Goal: Task Accomplishment & Management: Complete application form

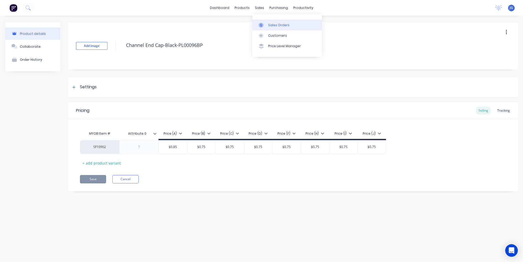
click at [264, 25] on div at bounding box center [263, 25] width 8 height 5
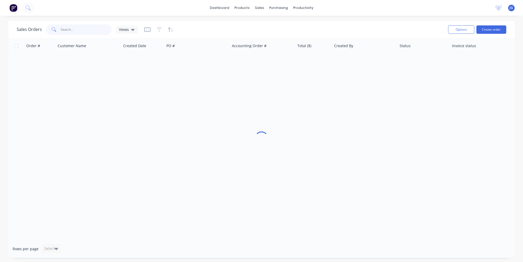
click at [102, 25] on input "text" at bounding box center [86, 29] width 51 height 10
paste input "48596"
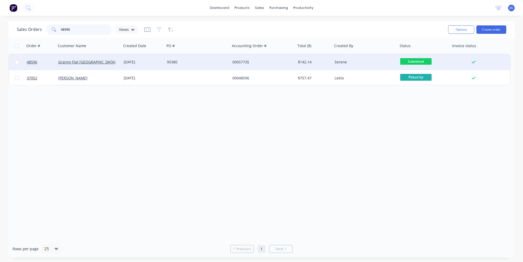
type input "48596"
click at [193, 62] on div "95380" at bounding box center [196, 62] width 58 height 5
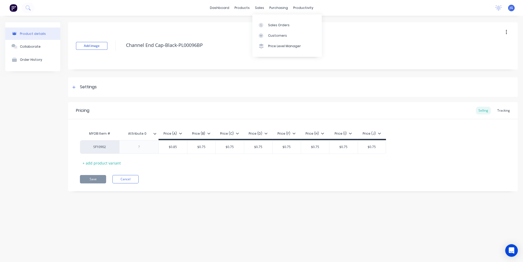
click at [264, 3] on div "dashboard products sales purchasing productivity dashboard products Product Cat…" at bounding box center [261, 8] width 523 height 16
click at [262, 24] on icon at bounding box center [261, 25] width 2 height 3
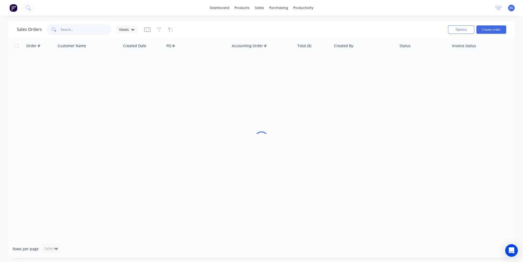
click at [92, 30] on input "text" at bounding box center [86, 29] width 51 height 10
type input "48037"
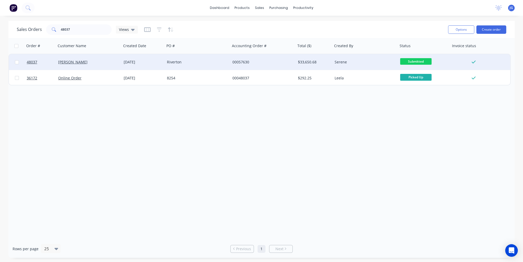
click at [92, 63] on div "[PERSON_NAME]" at bounding box center [87, 62] width 58 height 5
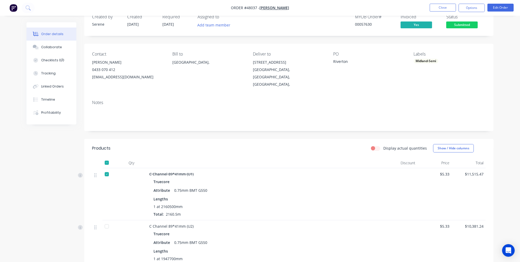
scroll to position [15, 0]
click at [49, 102] on button "Timeline" at bounding box center [51, 99] width 50 height 13
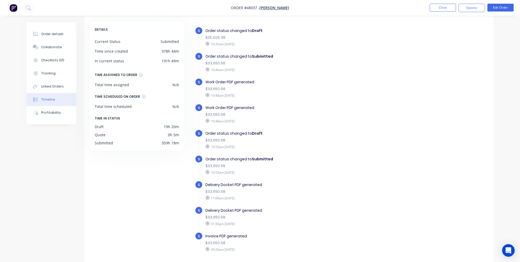
scroll to position [39, 0]
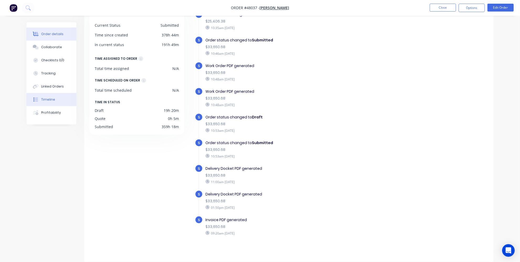
click at [42, 32] on div "Order details" at bounding box center [52, 34] width 22 height 5
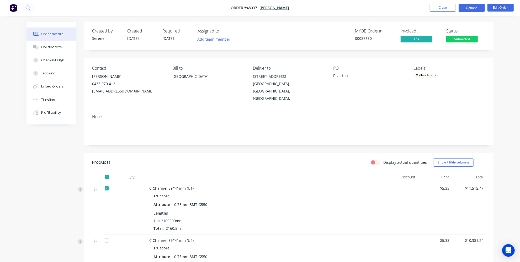
click at [472, 7] on button "Options" at bounding box center [471, 8] width 26 height 8
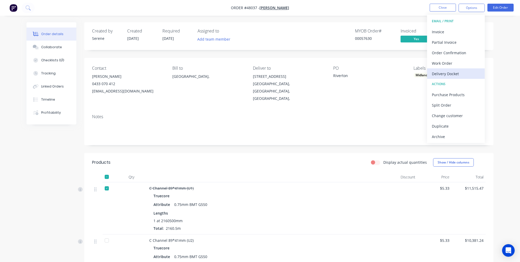
click at [455, 76] on div "Delivery Docket" at bounding box center [455, 74] width 48 height 8
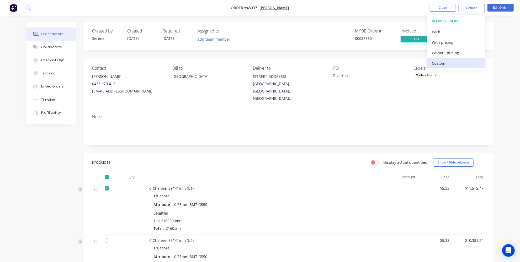
click at [449, 62] on div "Custom" at bounding box center [455, 64] width 48 height 8
click at [448, 53] on div "Without pricing" at bounding box center [455, 53] width 48 height 8
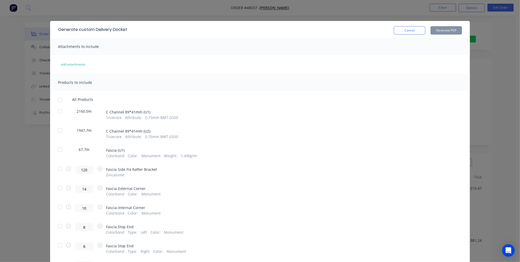
click at [201, 28] on div "Cancel Generate PDF" at bounding box center [294, 29] width 334 height 10
click at [59, 129] on div at bounding box center [60, 130] width 10 height 10
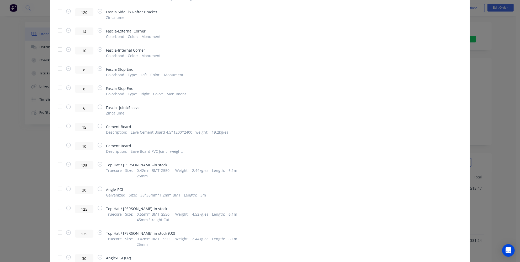
scroll to position [167, 0]
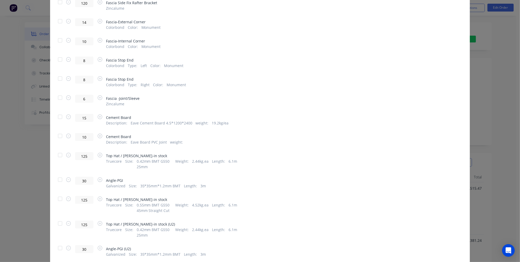
click at [59, 226] on div at bounding box center [60, 223] width 10 height 10
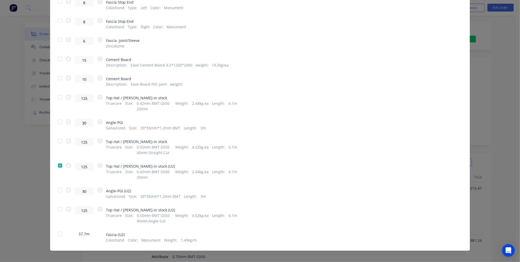
scroll to position [228, 0]
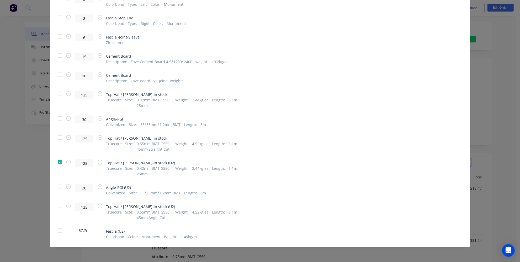
click at [58, 187] on div at bounding box center [60, 187] width 10 height 10
click at [59, 207] on div at bounding box center [60, 206] width 10 height 10
click at [58, 232] on div at bounding box center [60, 230] width 10 height 10
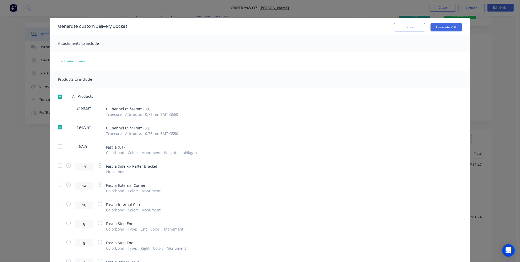
scroll to position [0, 0]
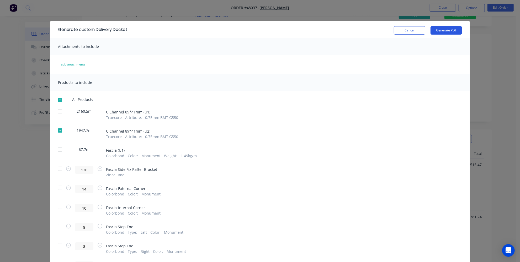
click at [443, 29] on button "Generate PDF" at bounding box center [445, 30] width 31 height 8
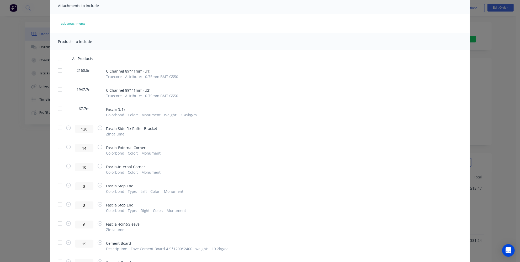
scroll to position [47, 0]
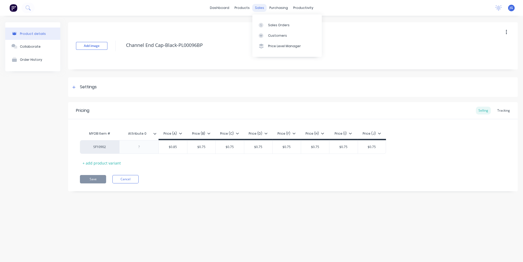
click at [257, 5] on div "sales" at bounding box center [259, 8] width 14 height 8
type textarea "x"
click at [264, 24] on div at bounding box center [263, 25] width 8 height 5
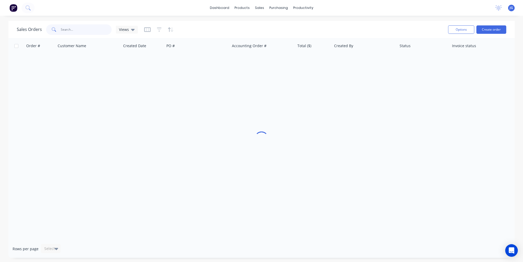
click at [90, 30] on input "text" at bounding box center [86, 29] width 51 height 10
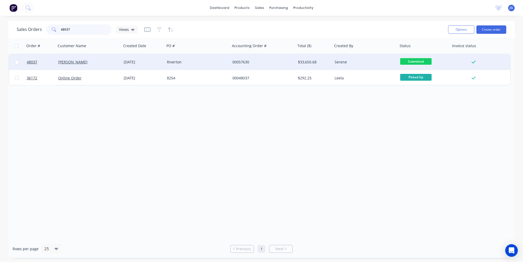
type input "48037"
click at [215, 67] on div "Riverton" at bounding box center [198, 62] width 66 height 16
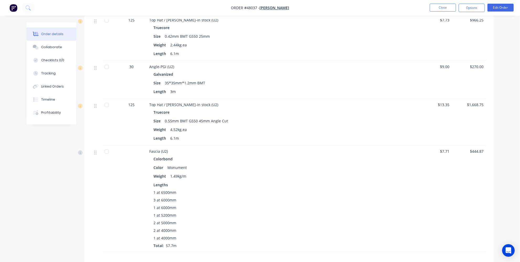
scroll to position [763, 0]
click at [54, 76] on button "Tracking" at bounding box center [51, 73] width 50 height 13
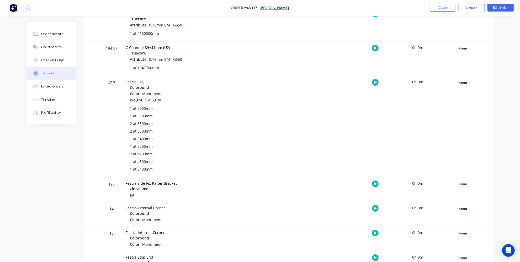
scroll to position [93, 0]
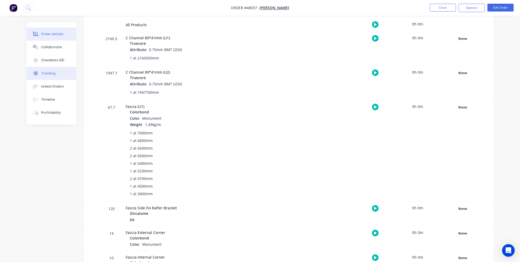
click at [43, 35] on div "Order details" at bounding box center [52, 34] width 22 height 5
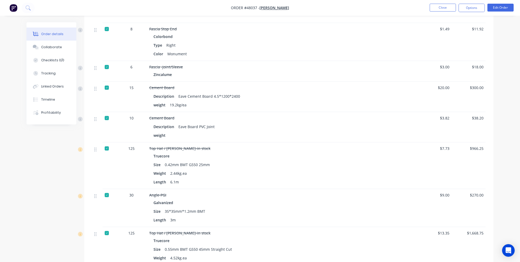
scroll to position [502, 0]
click at [13, 7] on img "button" at bounding box center [13, 8] width 8 height 8
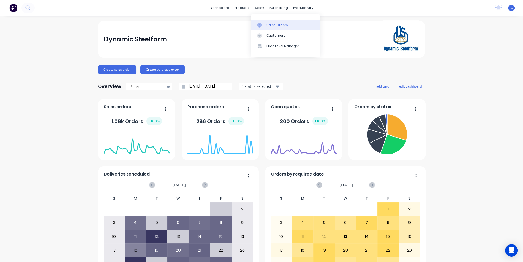
click at [261, 21] on link "Sales Orders" at bounding box center [285, 25] width 69 height 10
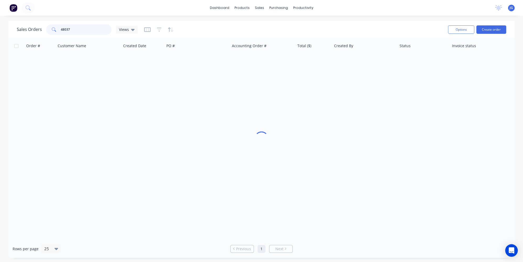
click at [86, 30] on input "48037" at bounding box center [86, 29] width 51 height 10
type input "4"
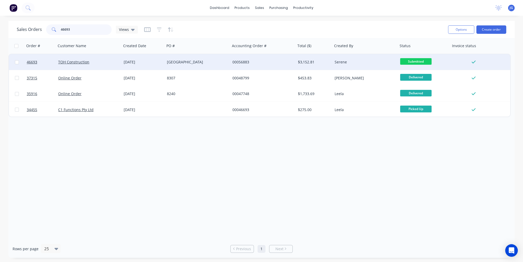
type input "46693"
click at [101, 60] on div "TOH Construction" at bounding box center [87, 62] width 58 height 5
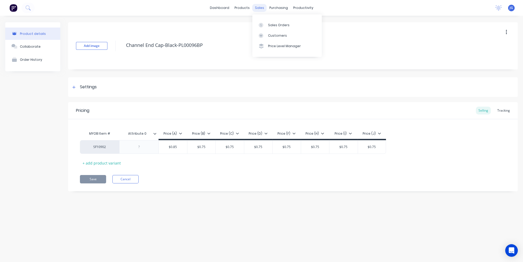
click at [257, 6] on div "sales" at bounding box center [259, 8] width 14 height 8
type textarea "x"
click at [262, 24] on icon at bounding box center [261, 25] width 5 height 5
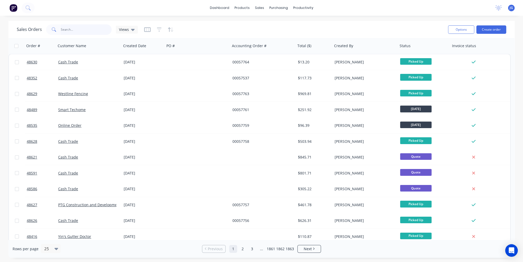
click at [80, 32] on input "text" at bounding box center [86, 29] width 51 height 10
paste input "46621"
type input "46621"
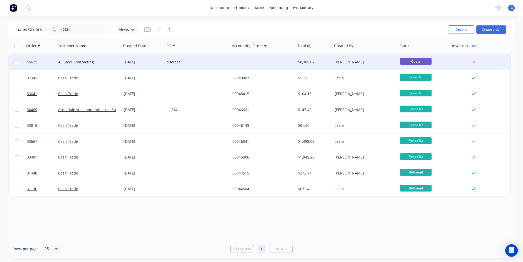
click at [112, 62] on div "All Steel Contracting" at bounding box center [87, 62] width 58 height 5
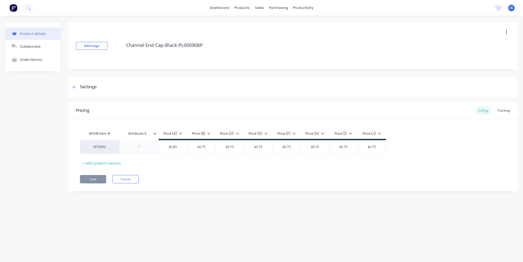
type textarea "x"
click at [260, 27] on icon at bounding box center [261, 25] width 5 height 5
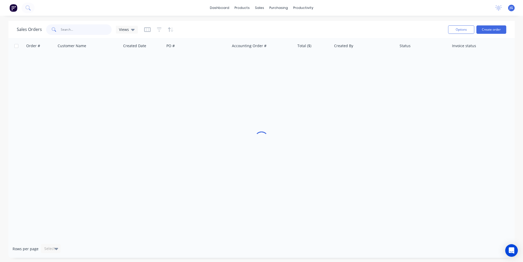
click at [70, 32] on input "text" at bounding box center [86, 29] width 51 height 10
paste input "48603"
type input "48603"
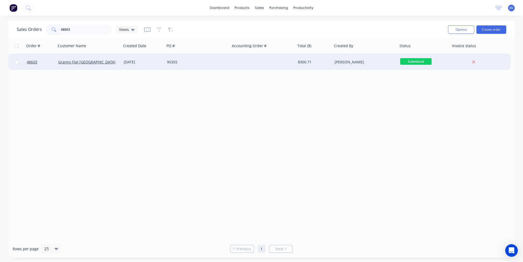
click at [91, 69] on div "Granny Flat [GEOGRAPHIC_DATA]" at bounding box center [89, 62] width 66 height 16
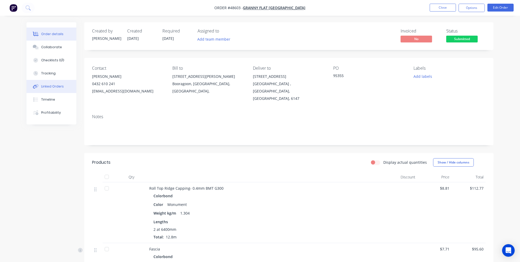
click at [55, 90] on button "Linked Orders" at bounding box center [51, 86] width 50 height 13
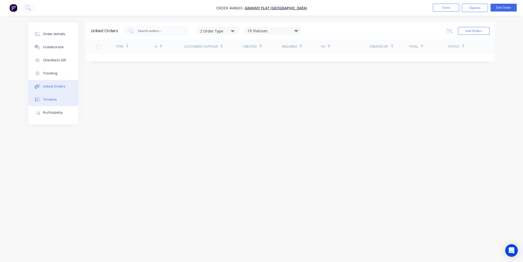
click at [57, 103] on button "Timeline" at bounding box center [53, 99] width 50 height 13
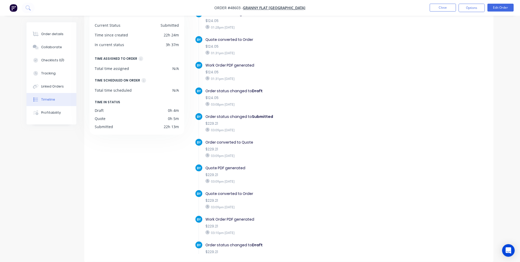
scroll to position [232, 0]
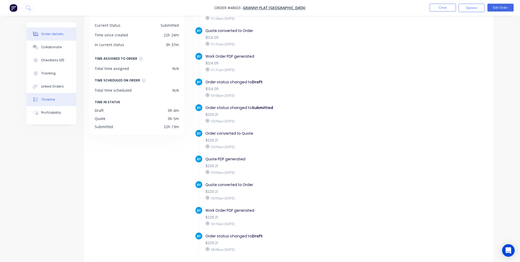
click at [53, 39] on button "Order details" at bounding box center [51, 34] width 50 height 13
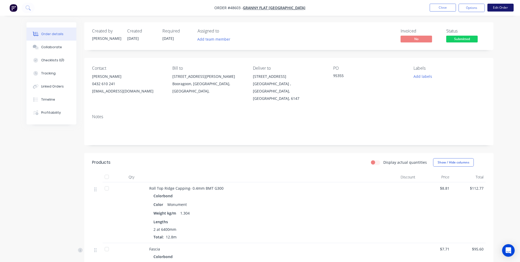
click at [505, 9] on button "Edit Order" at bounding box center [500, 8] width 26 height 8
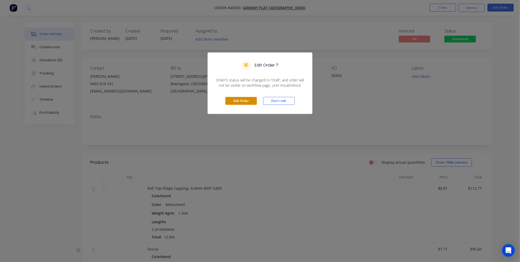
click at [238, 100] on button "Edit Order" at bounding box center [240, 101] width 31 height 8
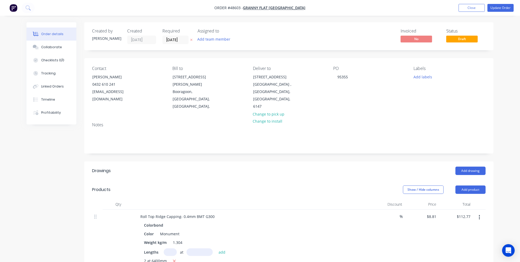
scroll to position [24, 0]
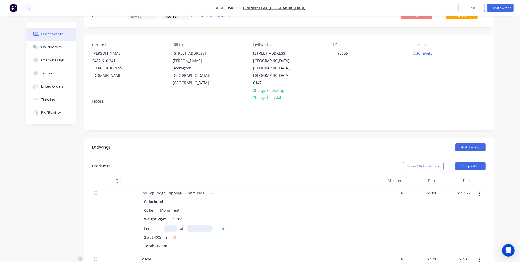
click at [280, 198] on div "Colorbond" at bounding box center [252, 202] width 216 height 8
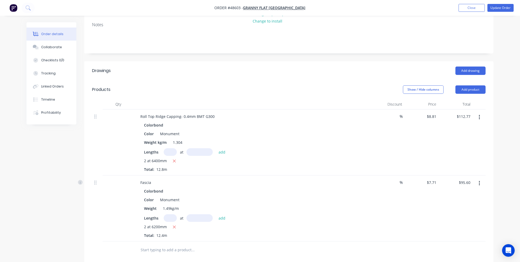
scroll to position [119, 0]
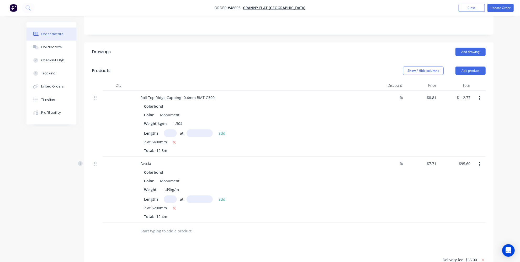
click at [477, 160] on button "button" at bounding box center [479, 164] width 12 height 9
click at [451, 206] on div "Delete" at bounding box center [460, 210] width 40 height 8
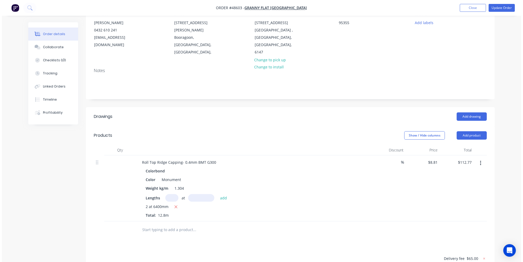
scroll to position [47, 0]
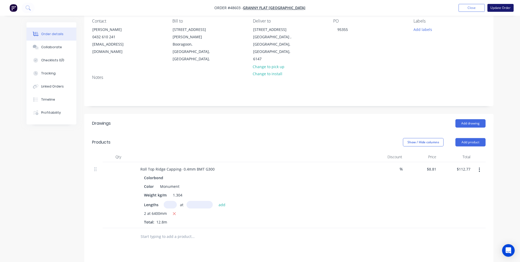
click at [498, 8] on button "Update Order" at bounding box center [500, 8] width 26 height 8
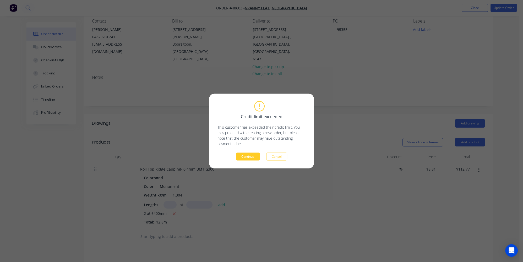
click at [254, 158] on button "Continue" at bounding box center [248, 157] width 24 height 8
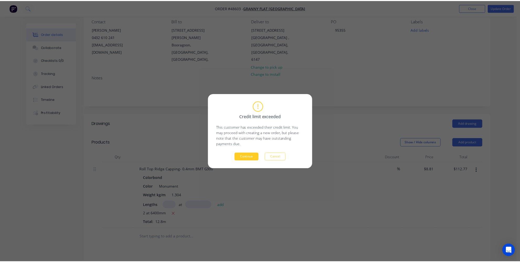
scroll to position [0, 0]
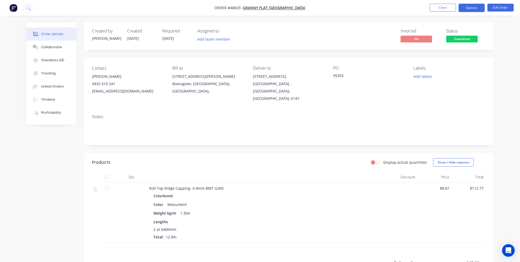
click at [473, 10] on button "Options" at bounding box center [471, 8] width 26 height 8
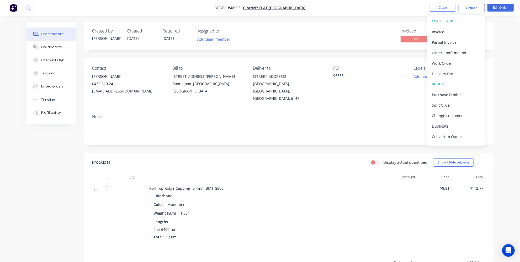
click at [336, 172] on div at bounding box center [265, 177] width 236 height 10
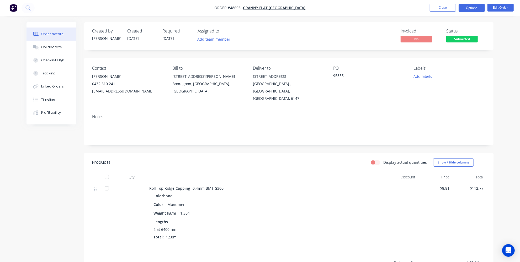
click at [473, 8] on button "Options" at bounding box center [471, 8] width 26 height 8
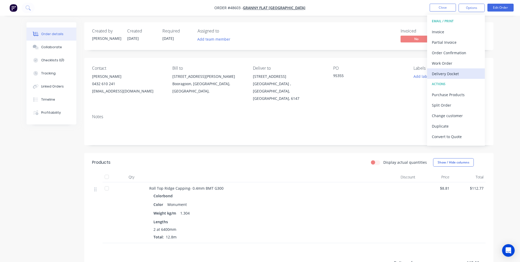
click at [443, 72] on div "Delivery Docket" at bounding box center [455, 74] width 48 height 8
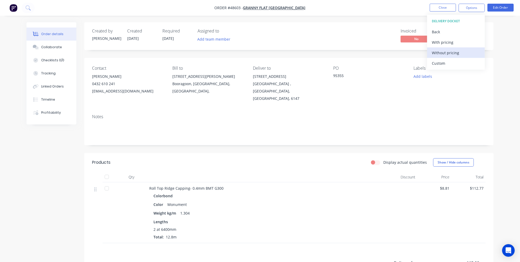
click at [438, 52] on div "Without pricing" at bounding box center [455, 53] width 48 height 8
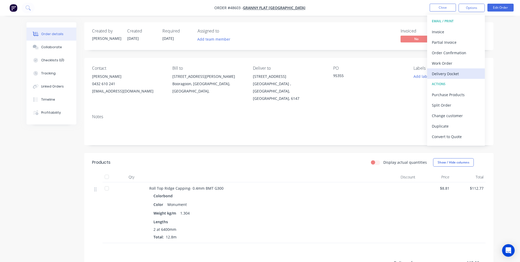
click at [446, 72] on div "Delivery Docket" at bounding box center [455, 74] width 48 height 8
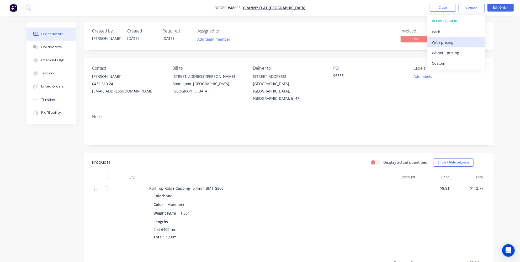
click at [448, 44] on div "With pricing" at bounding box center [455, 43] width 48 height 8
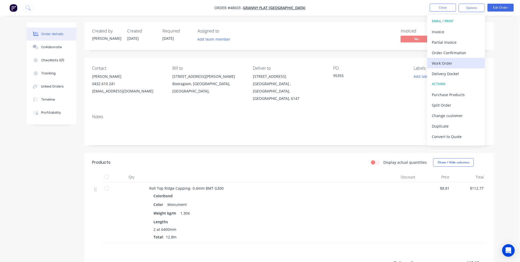
click at [461, 66] on div "Work Order" at bounding box center [455, 64] width 48 height 8
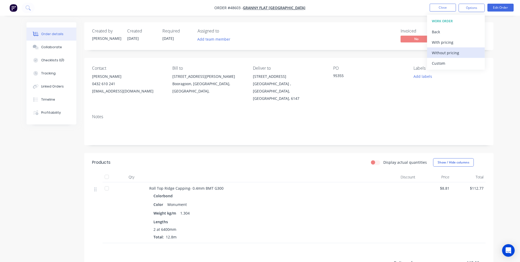
click at [454, 52] on div "Without pricing" at bounding box center [455, 53] width 48 height 8
click at [232, 242] on div "Products Display actual quantities Show / Hide columns Qty Discount Price Total…" at bounding box center [288, 241] width 409 height 176
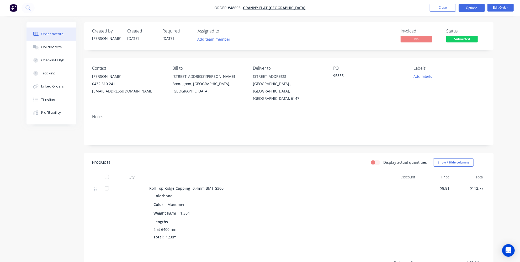
click at [474, 10] on button "Options" at bounding box center [471, 8] width 26 height 8
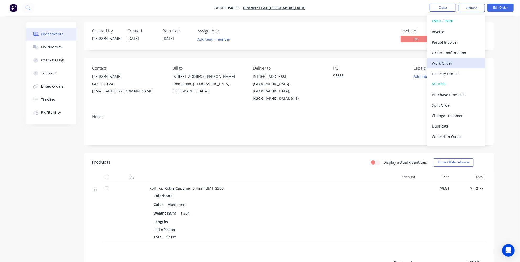
click at [460, 66] on div "Work Order" at bounding box center [455, 64] width 48 height 8
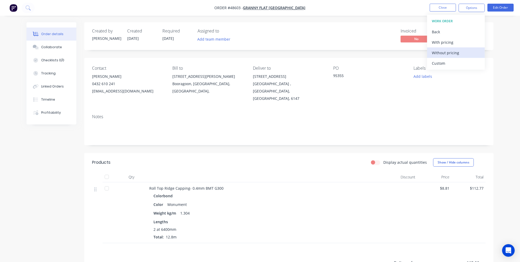
click at [452, 52] on div "Without pricing" at bounding box center [455, 53] width 48 height 8
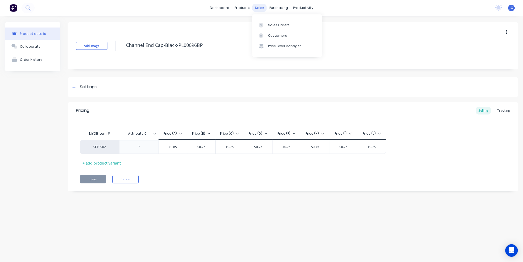
click at [261, 7] on div "sales" at bounding box center [259, 8] width 14 height 8
type textarea "x"
click at [260, 23] on icon at bounding box center [261, 25] width 5 height 5
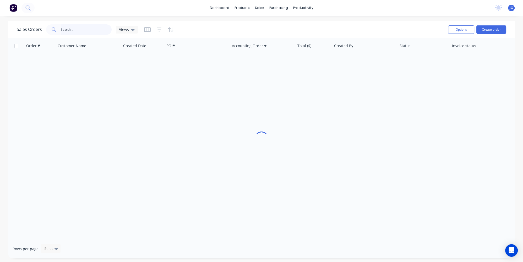
click at [76, 27] on input "text" at bounding box center [86, 29] width 51 height 10
click at [266, 36] on div at bounding box center [263, 35] width 8 height 5
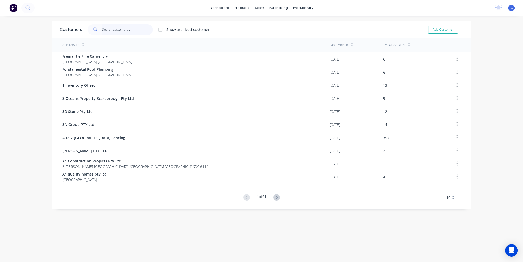
click at [117, 27] on input "text" at bounding box center [127, 29] width 51 height 10
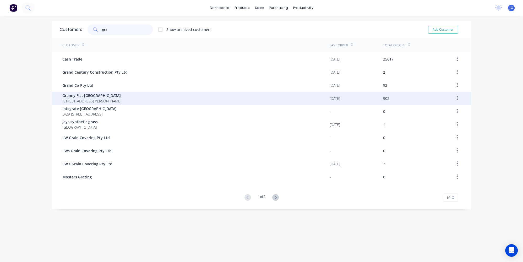
type input "gra"
click at [121, 95] on span "Granny Flat [GEOGRAPHIC_DATA]" at bounding box center [91, 96] width 59 height 6
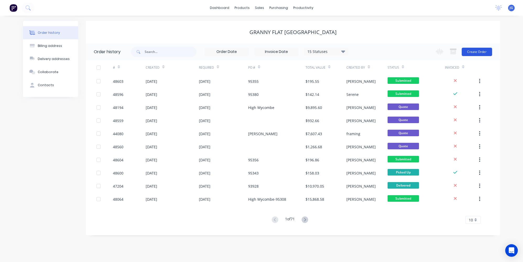
click at [467, 50] on button "Create Order" at bounding box center [477, 52] width 30 height 8
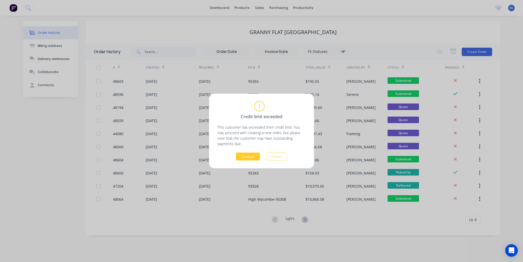
click at [236, 156] on button "Continue" at bounding box center [248, 157] width 24 height 8
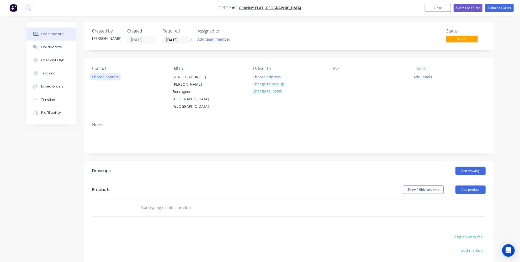
click at [113, 80] on button "Choose contact" at bounding box center [105, 76] width 32 height 7
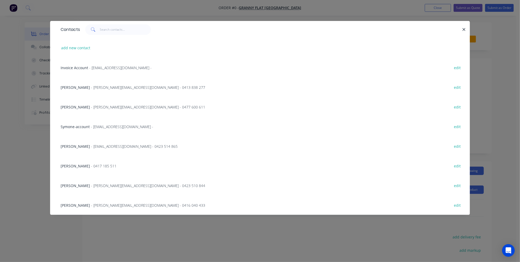
click at [108, 109] on span "- [PERSON_NAME][EMAIL_ADDRESS][DOMAIN_NAME] - 0477 600 611" at bounding box center [148, 107] width 114 height 5
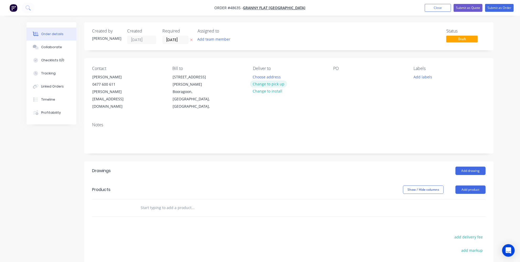
click at [269, 82] on button "Change to pick up" at bounding box center [268, 83] width 37 height 7
click at [341, 75] on div "PO" at bounding box center [369, 88] width 72 height 44
click at [336, 74] on div at bounding box center [337, 77] width 8 height 8
paste div
click at [483, 167] on button "Add drawing" at bounding box center [470, 171] width 30 height 8
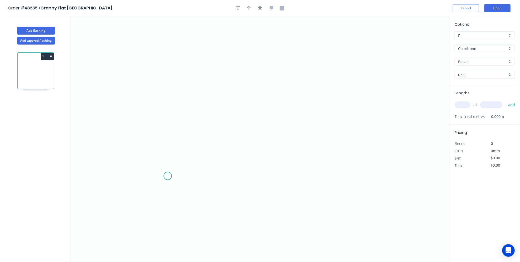
click at [168, 176] on icon "0" at bounding box center [260, 139] width 378 height 246
click at [177, 160] on icon "0" at bounding box center [260, 139] width 378 height 246
click at [339, 158] on icon "0 ?" at bounding box center [260, 139] width 378 height 246
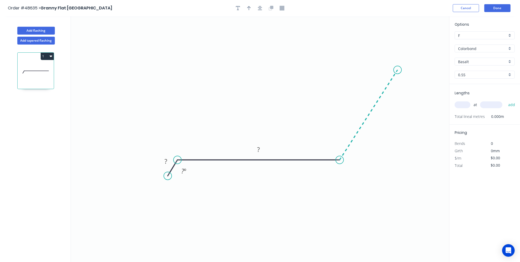
drag, startPoint x: 397, startPoint y: 69, endPoint x: 391, endPoint y: 68, distance: 6.9
click at [397, 69] on icon "0 ? ? ? º" at bounding box center [260, 139] width 378 height 246
click at [263, 146] on rect at bounding box center [258, 149] width 17 height 11
click at [260, 148] on rect at bounding box center [258, 149] width 10 height 7
click at [377, 117] on rect at bounding box center [375, 116] width 10 height 7
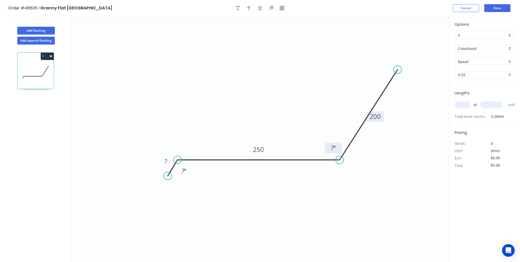
click at [333, 145] on tspan "?" at bounding box center [332, 148] width 3 height 9
click at [165, 160] on tspan "?" at bounding box center [165, 161] width 3 height 9
drag, startPoint x: 168, startPoint y: 176, endPoint x: 164, endPoint y: 174, distance: 4.5
click at [164, 174] on circle at bounding box center [164, 174] width 8 height 8
type input "$17.30"
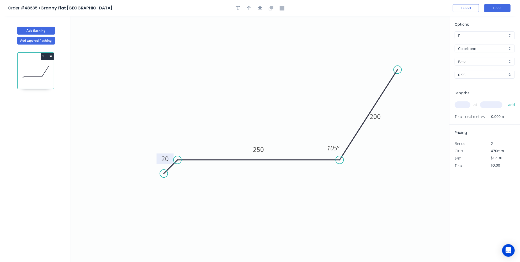
click at [195, 178] on icon "0 20 250 200 105 º" at bounding box center [260, 139] width 378 height 246
click at [247, 9] on icon "button" at bounding box center [249, 8] width 4 height 5
drag, startPoint x: 424, startPoint y: 39, endPoint x: 211, endPoint y: 110, distance: 223.9
click at [211, 110] on icon "0 20 250 200 105 º" at bounding box center [260, 139] width 378 height 246
drag, startPoint x: 422, startPoint y: 40, endPoint x: 203, endPoint y: 149, distance: 245.0
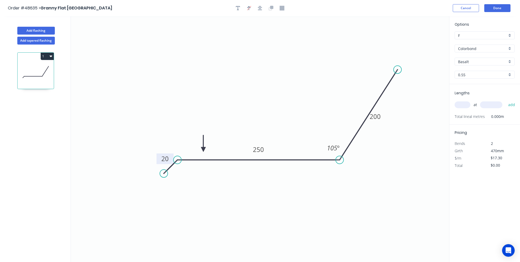
click at [203, 149] on icon at bounding box center [203, 143] width 5 height 17
click at [461, 105] on input "text" at bounding box center [462, 104] width 16 height 7
type input "1"
click at [489, 105] on input "text" at bounding box center [491, 104] width 22 height 7
type input "3000"
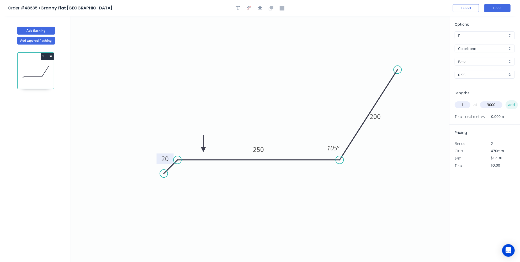
click at [508, 105] on button "add" at bounding box center [511, 104] width 12 height 9
type input "$51.90"
click at [501, 64] on div "Basalt" at bounding box center [484, 62] width 60 height 8
click at [470, 73] on div "Monument" at bounding box center [485, 77] width 60 height 9
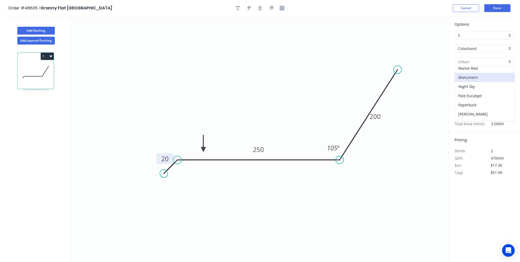
type input "Monument"
click at [419, 140] on icon "0 20 250 200 105 º" at bounding box center [260, 139] width 378 height 246
click at [492, 10] on button "Done" at bounding box center [497, 8] width 26 height 8
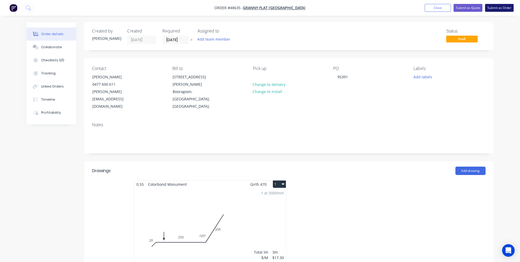
click at [494, 6] on button "Submit as Order" at bounding box center [499, 8] width 29 height 8
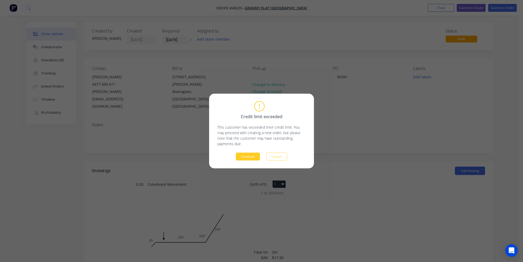
click at [244, 160] on button "Continue" at bounding box center [248, 157] width 24 height 8
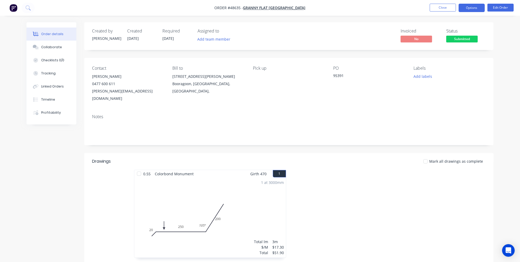
click at [476, 7] on button "Options" at bounding box center [471, 8] width 26 height 8
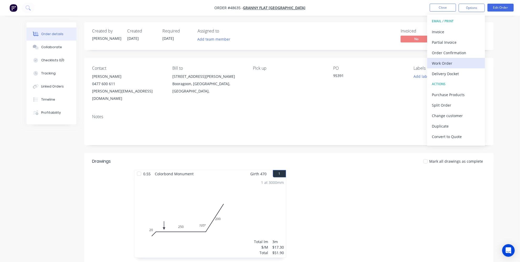
click at [452, 66] on div "Work Order" at bounding box center [455, 64] width 48 height 8
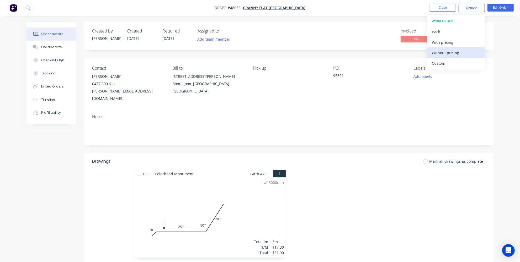
click at [443, 52] on div "Without pricing" at bounding box center [455, 53] width 48 height 8
click at [517, 28] on div "Order details Collaborate Checklists 0/0 Tracking Linked Orders Timeline Profit…" at bounding box center [260, 172] width 520 height 345
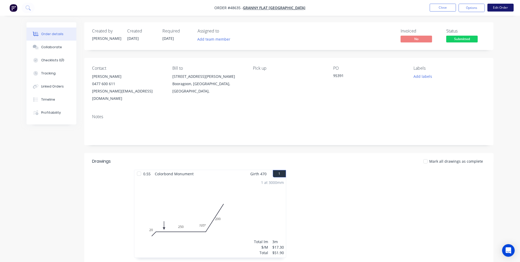
click at [499, 8] on button "Edit Order" at bounding box center [500, 8] width 26 height 8
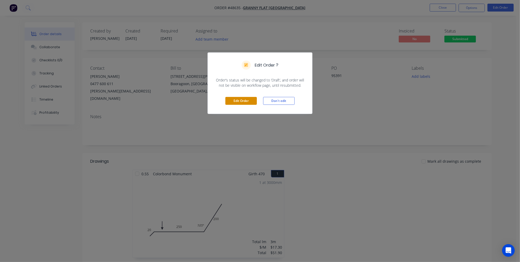
click at [236, 103] on button "Edit Order" at bounding box center [240, 101] width 31 height 8
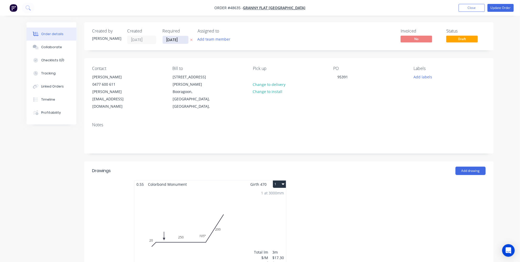
click at [176, 40] on input "[DATE]" at bounding box center [176, 40] width 26 height 8
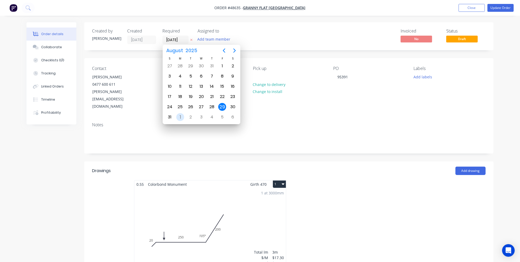
click at [178, 114] on div "1" at bounding box center [180, 117] width 8 height 8
type input "[DATE]"
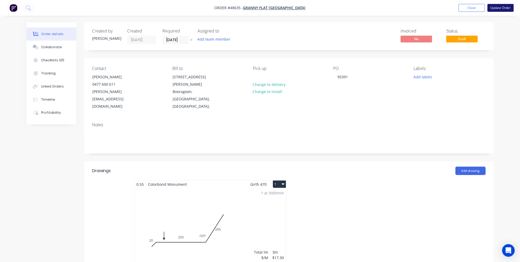
click at [495, 6] on button "Update Order" at bounding box center [500, 8] width 26 height 8
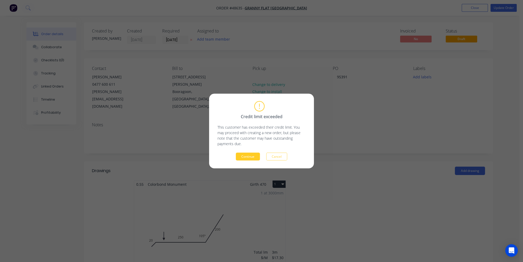
click at [249, 157] on button "Continue" at bounding box center [248, 157] width 24 height 8
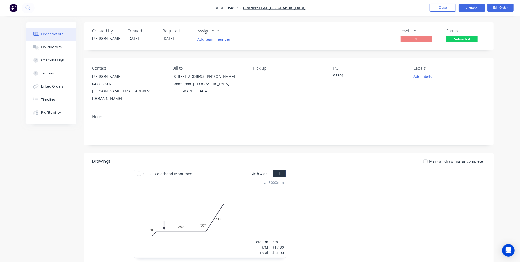
click at [475, 7] on button "Options" at bounding box center [471, 8] width 26 height 8
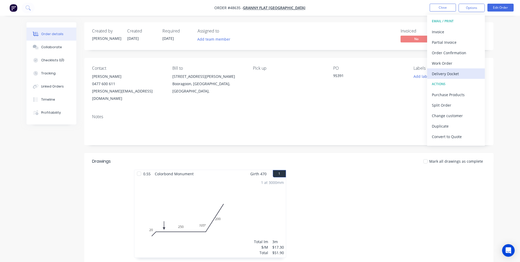
click at [452, 74] on div "Delivery Docket" at bounding box center [455, 74] width 48 height 8
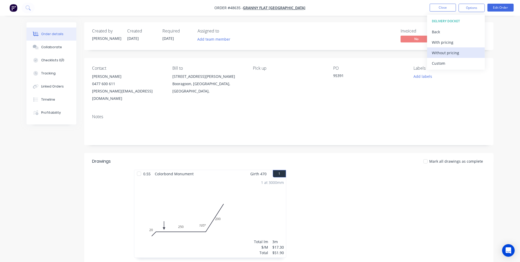
click at [445, 53] on div "Without pricing" at bounding box center [455, 53] width 48 height 8
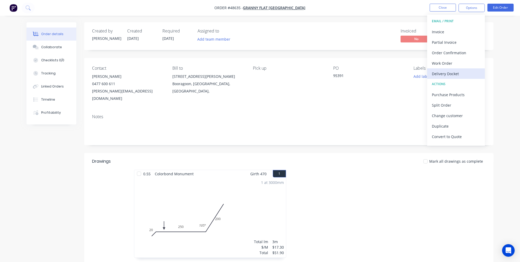
click at [445, 73] on div "Delivery Docket" at bounding box center [455, 74] width 48 height 8
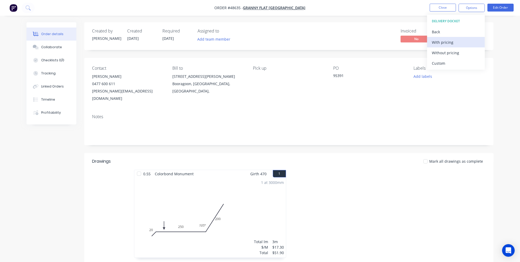
click at [452, 39] on div "With pricing" at bounding box center [455, 43] width 48 height 8
click at [331, 196] on div at bounding box center [367, 216] width 157 height 93
